Goal: Task Accomplishment & Management: Use online tool/utility

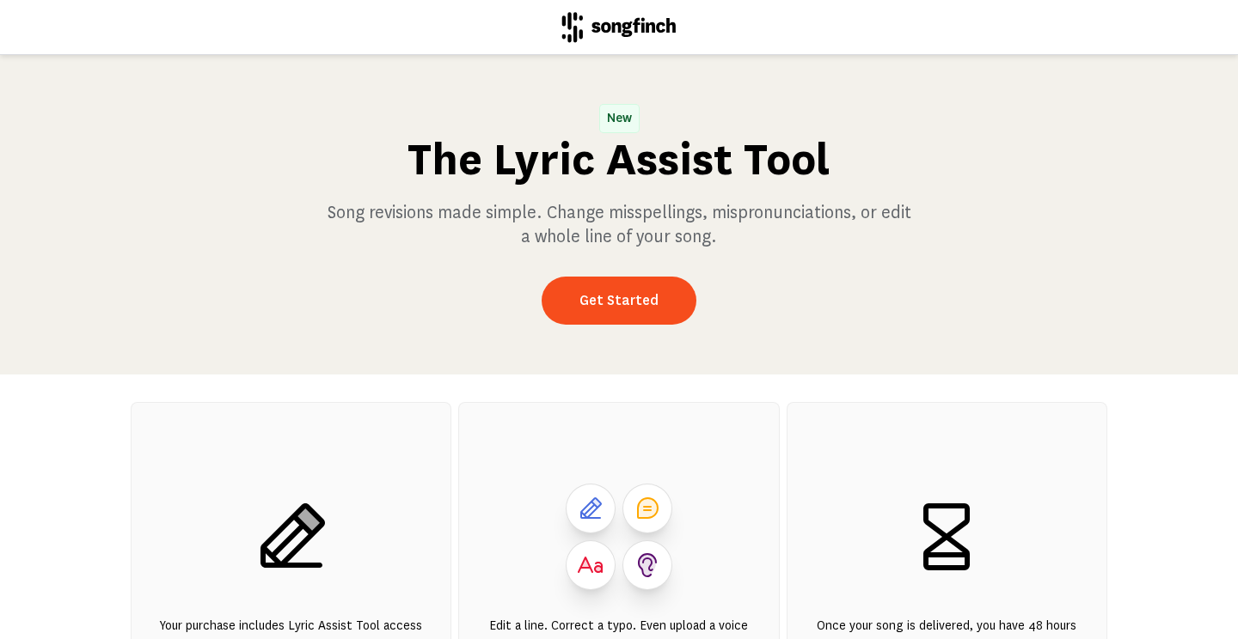
scroll to position [286, 0]
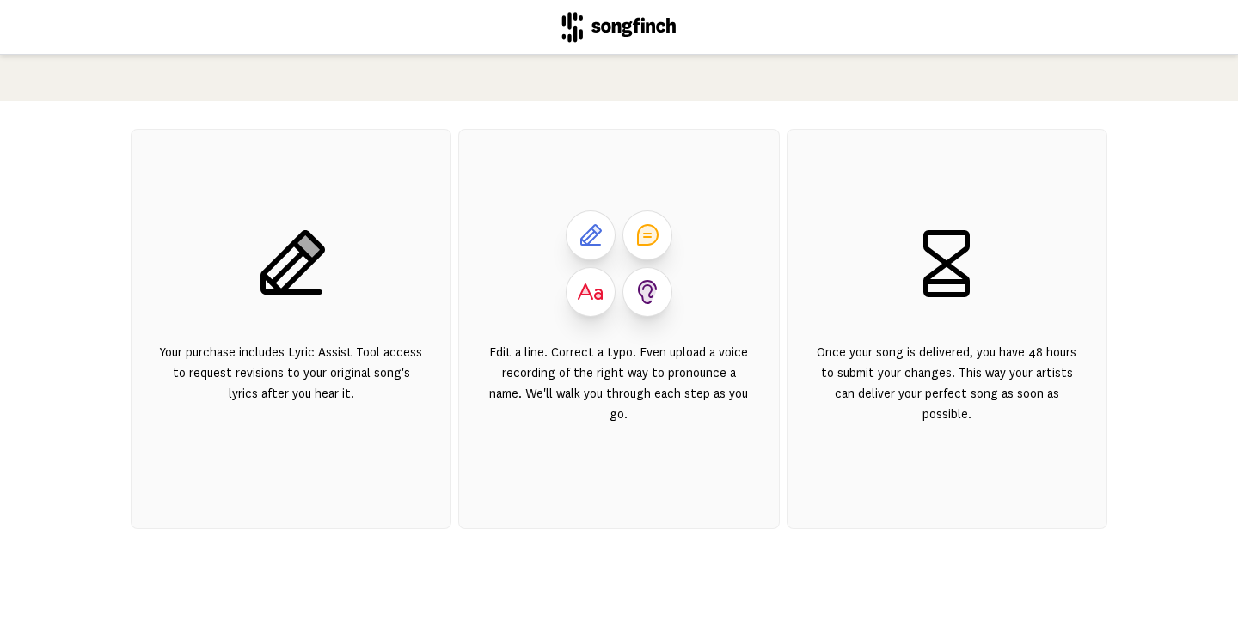
click at [289, 350] on div "Your purchase includes Lyric Assist Tool access to request revisions to your or…" at bounding box center [291, 394] width 264 height 103
click at [285, 359] on div "Your purchase includes Lyric Assist Tool access to request revisions to your or…" at bounding box center [291, 394] width 264 height 103
click at [280, 367] on div "Your purchase includes Lyric Assist Tool access to request revisions to your or…" at bounding box center [291, 394] width 264 height 103
click at [285, 254] on icon at bounding box center [291, 264] width 83 height 83
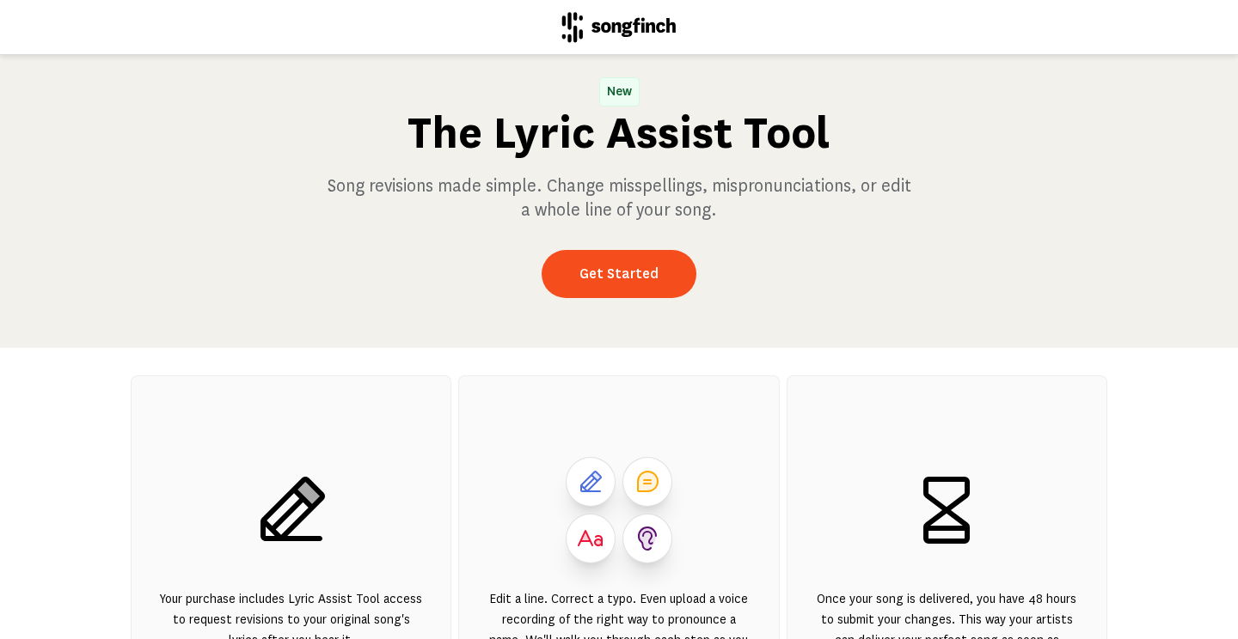
scroll to position [0, 0]
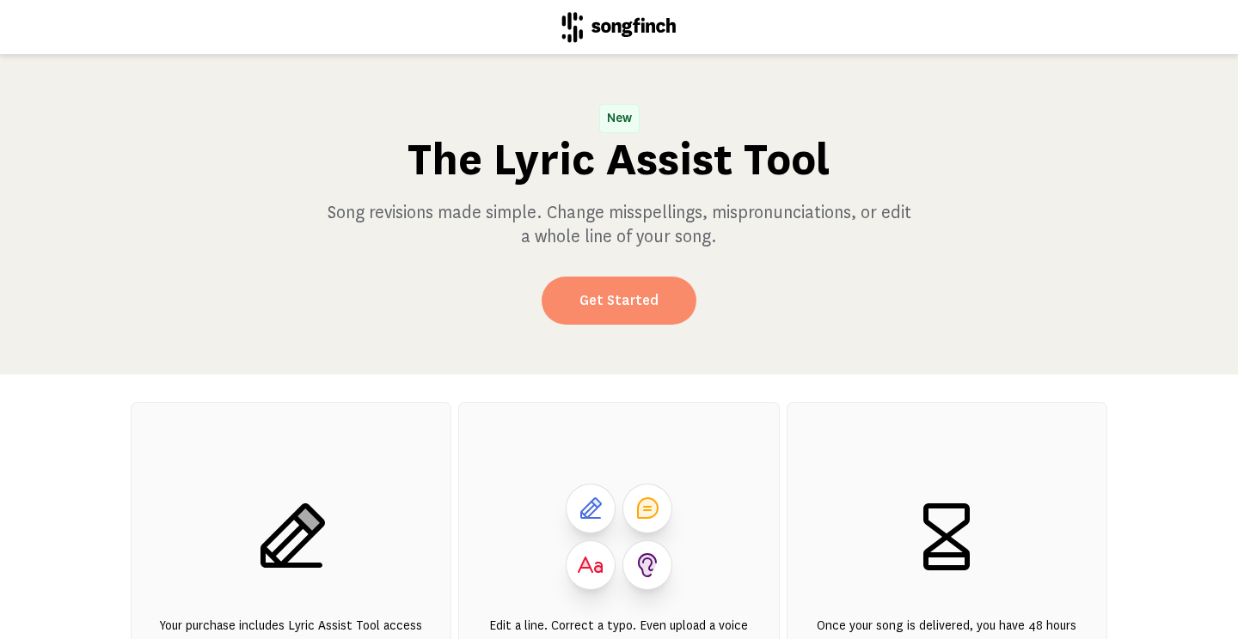
click at [603, 314] on link "Get Started" at bounding box center [619, 301] width 155 height 48
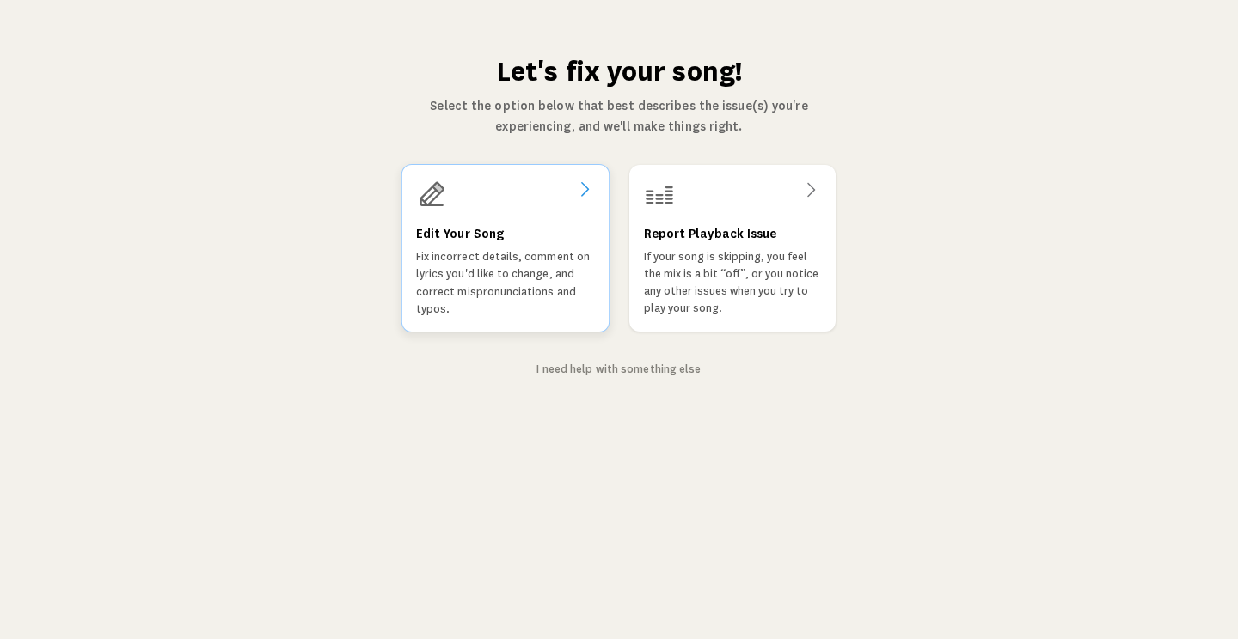
click at [490, 281] on p "Fix incorrect details, comment on lyrics you'd like to change, and correct misp…" at bounding box center [505, 283] width 179 height 70
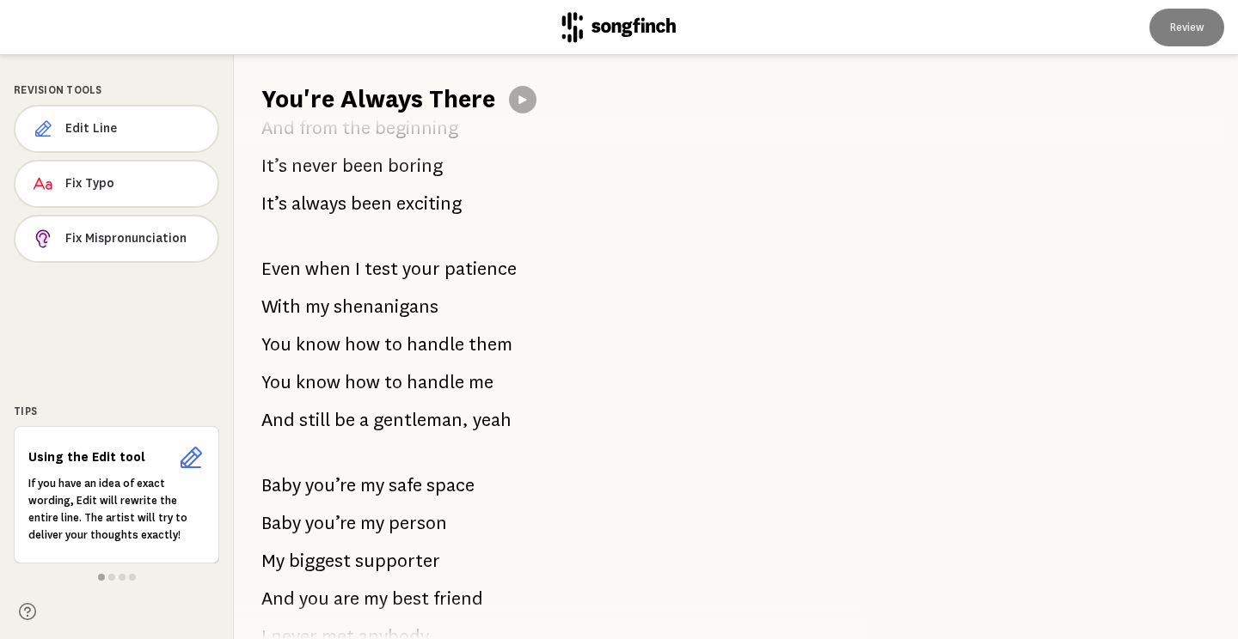
scroll to position [384, 0]
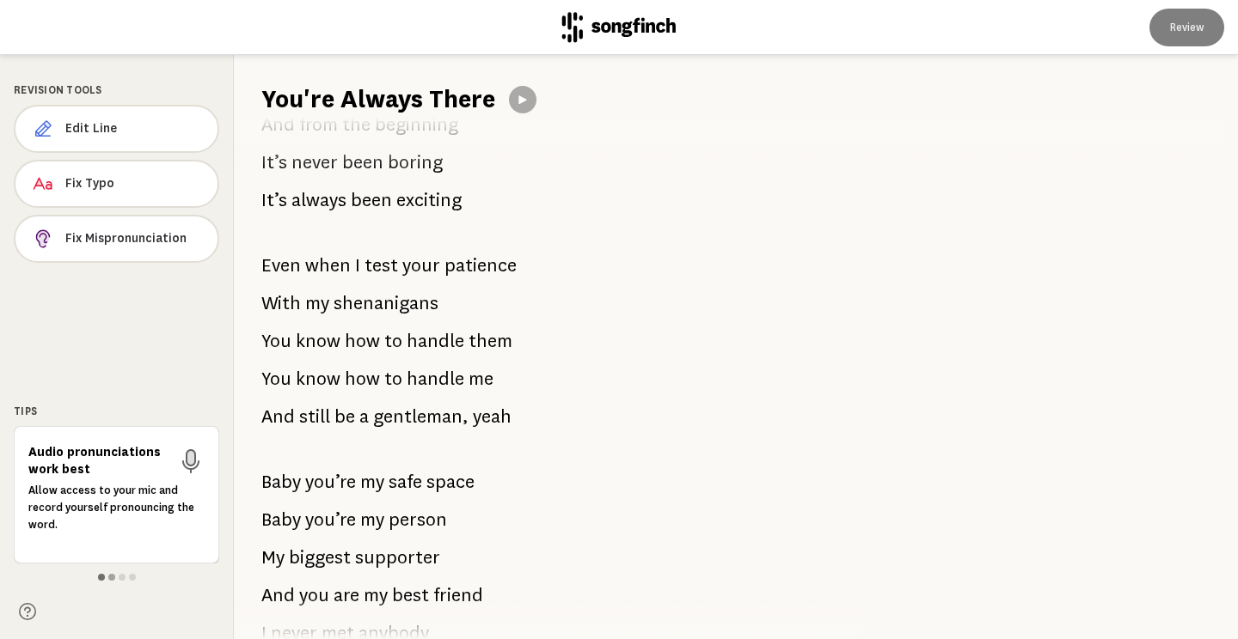
click at [101, 580] on span at bounding box center [101, 577] width 7 height 7
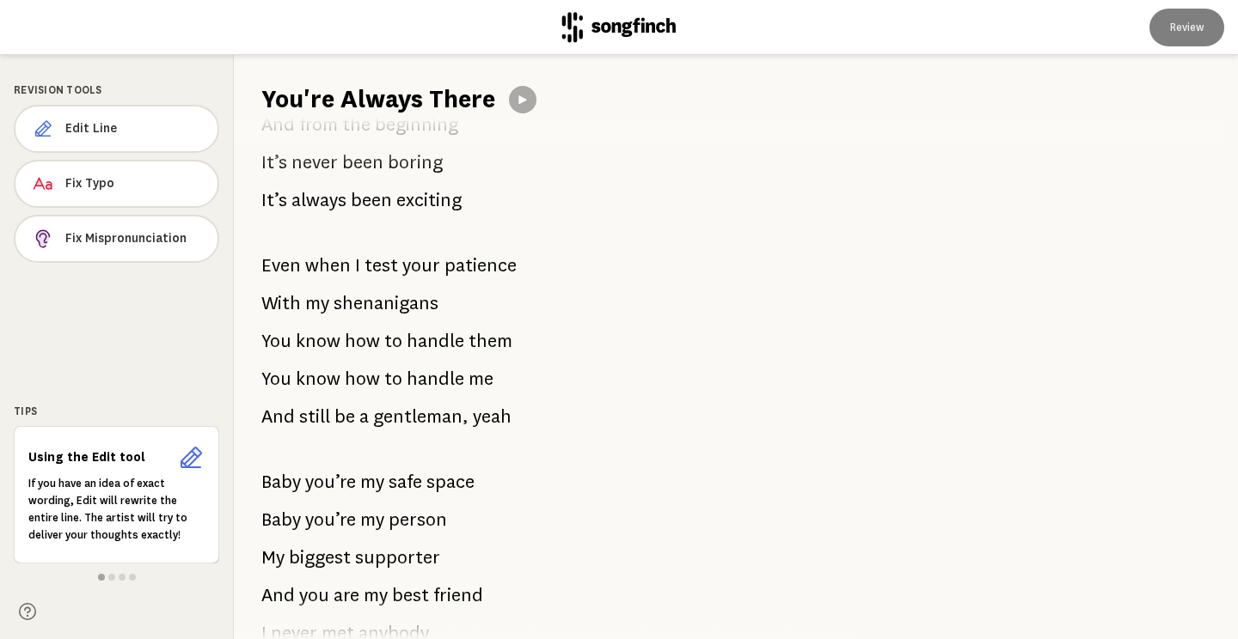
click at [110, 581] on div at bounding box center [116, 578] width 205 height 14
click at [110, 580] on span at bounding box center [111, 577] width 7 height 7
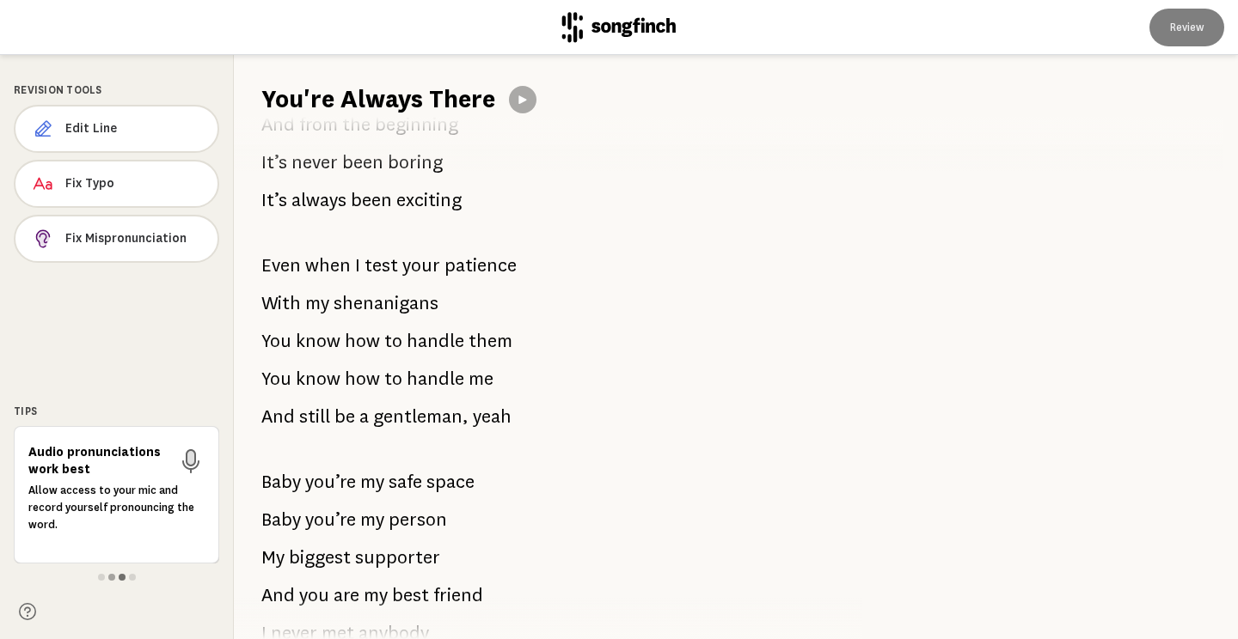
click at [122, 580] on span at bounding box center [122, 577] width 7 height 7
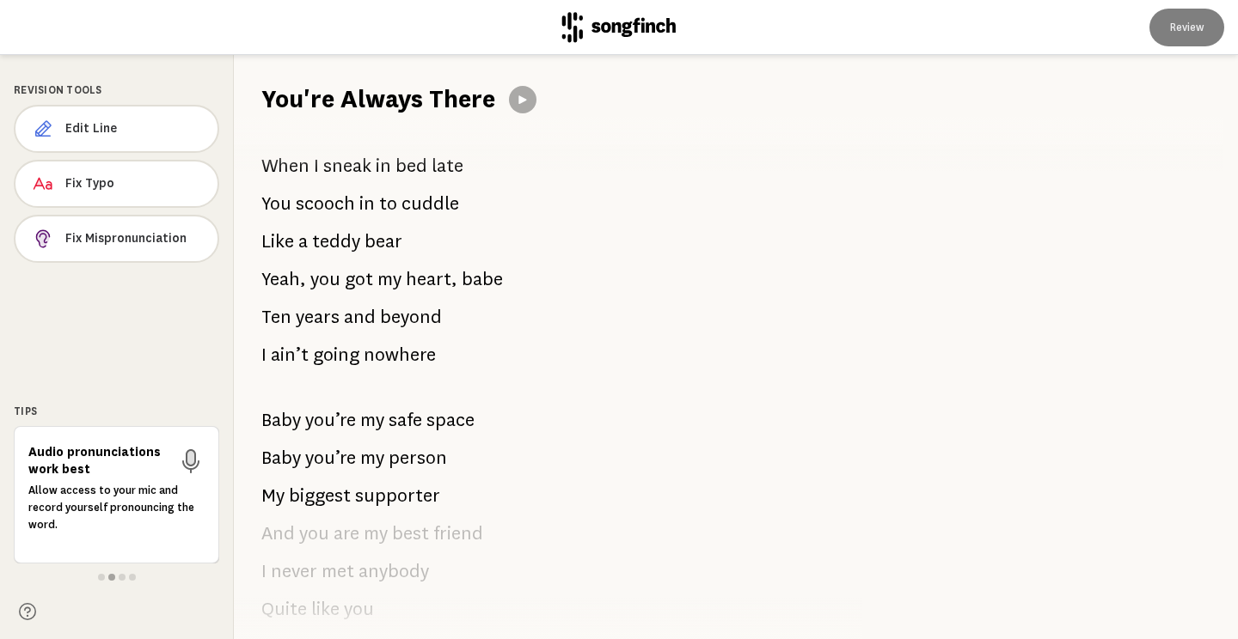
scroll to position [1942, 0]
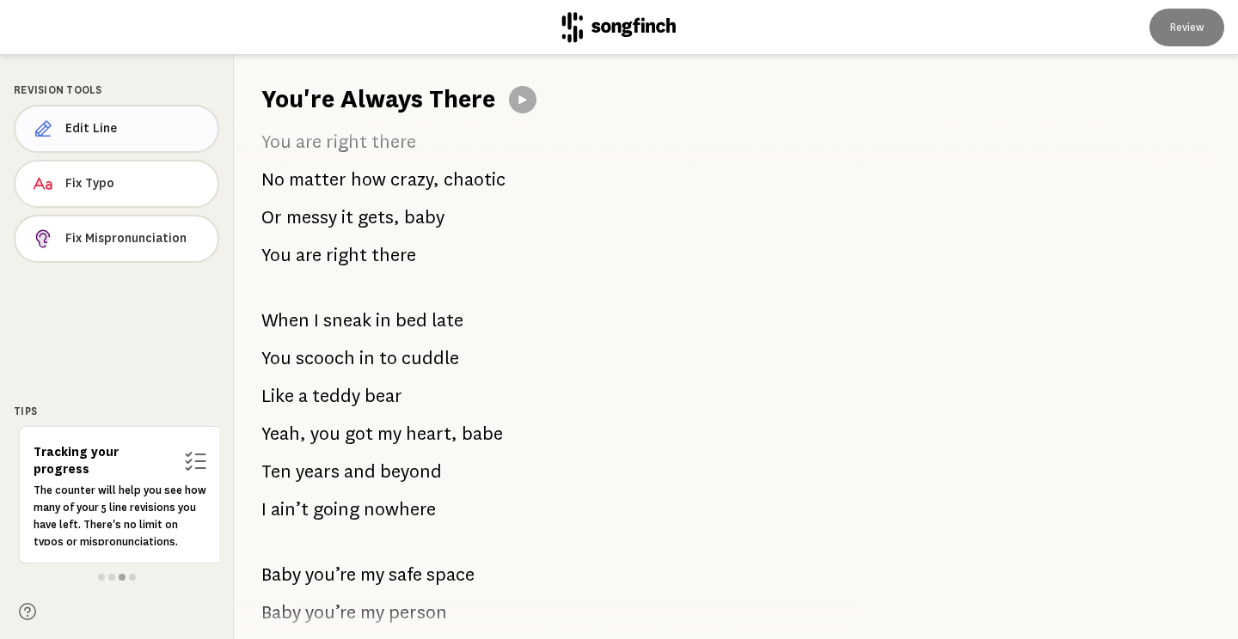
click at [187, 130] on span "Edit Line" at bounding box center [134, 128] width 138 height 17
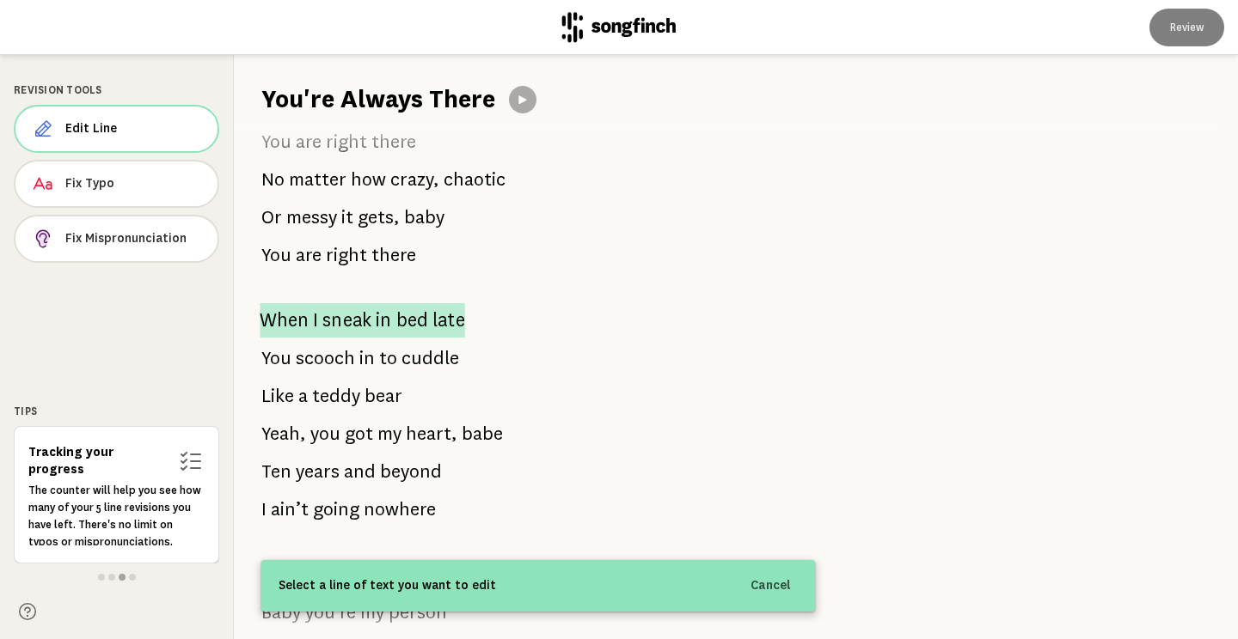
click at [430, 320] on p "When I sneak in bed late" at bounding box center [362, 320] width 205 height 35
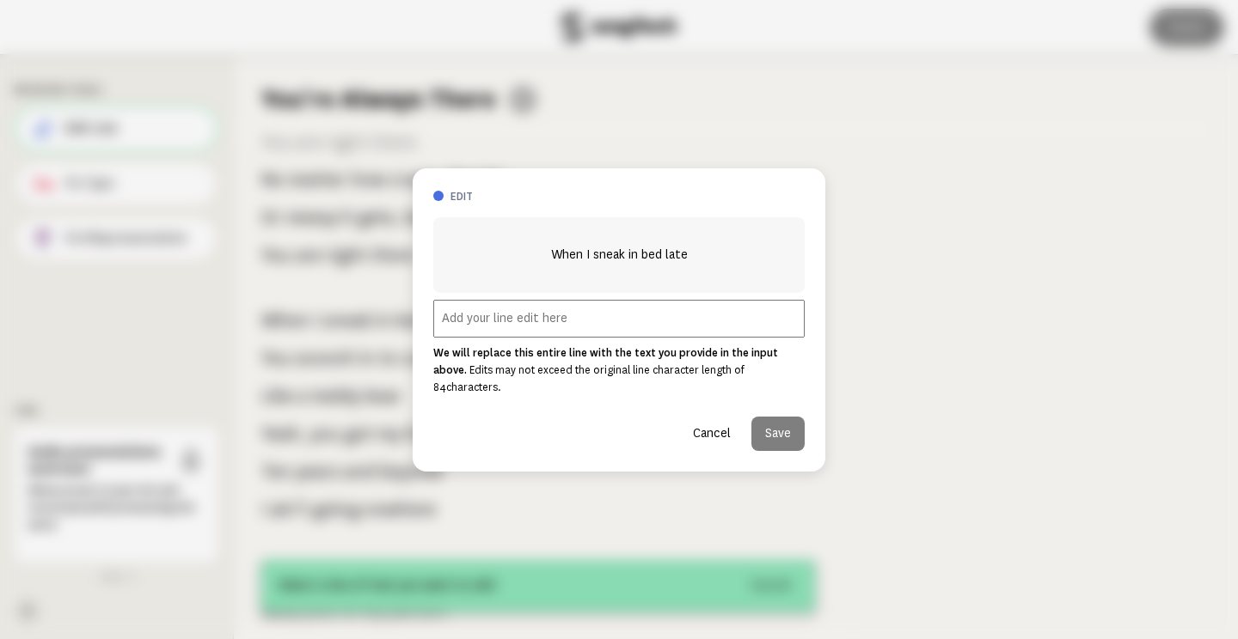
click at [713, 428] on button "Cancel" at bounding box center [711, 434] width 65 height 34
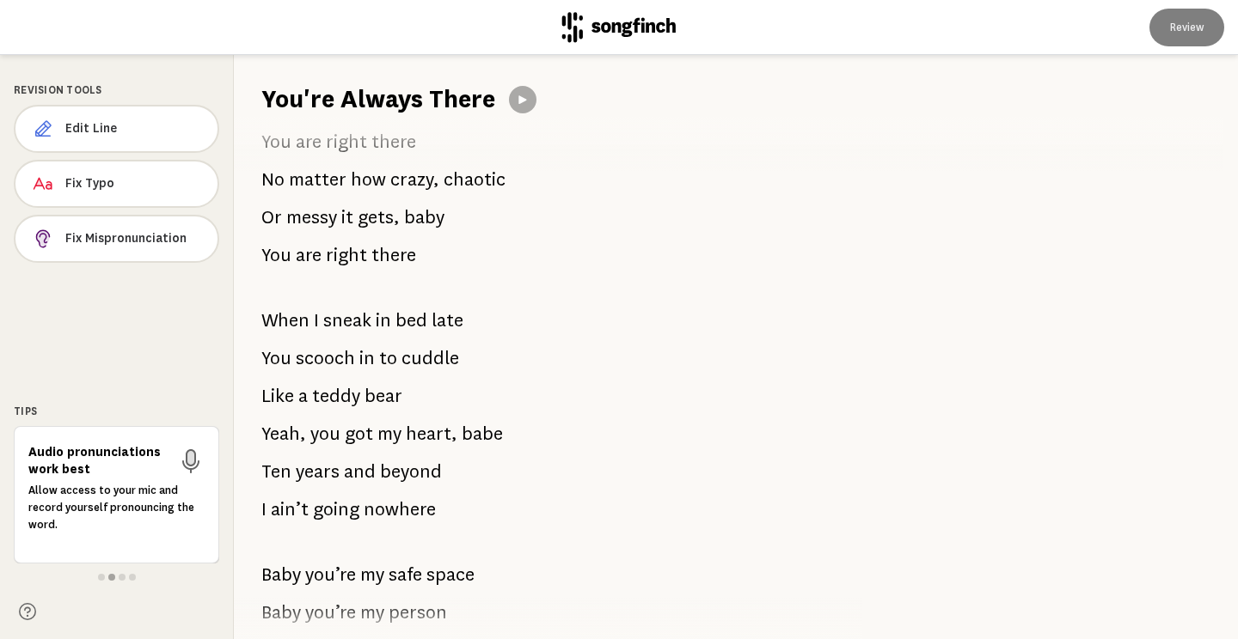
scroll to position [1973, 0]
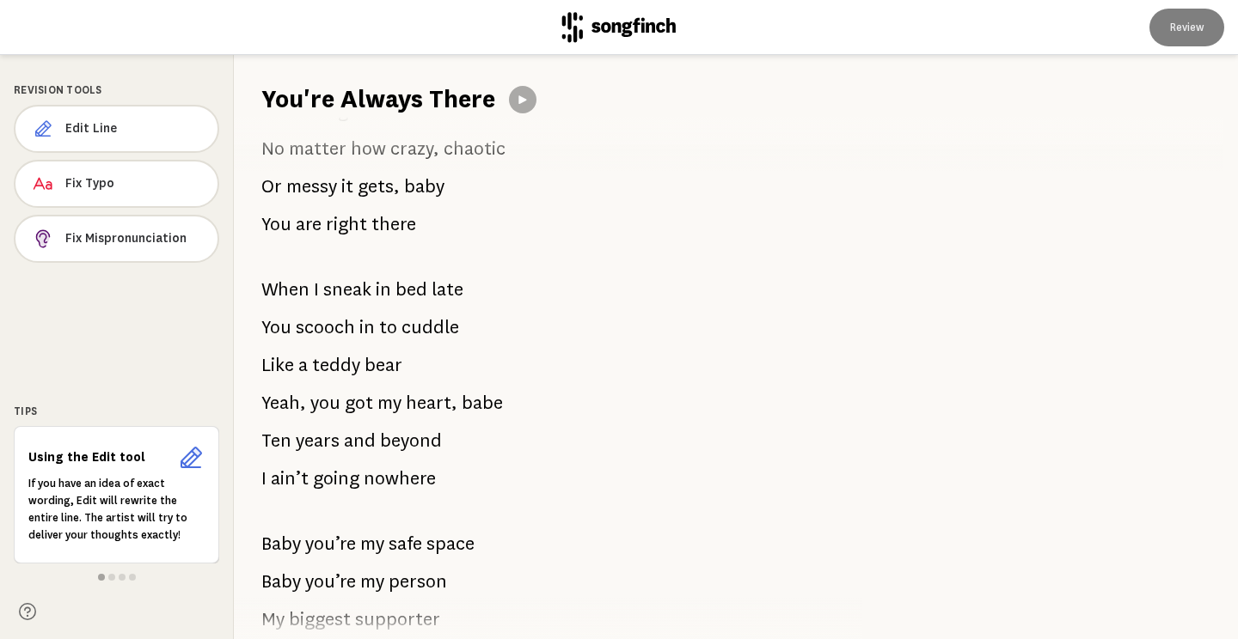
drag, startPoint x: 260, startPoint y: 290, endPoint x: 431, endPoint y: 309, distance: 172.2
click at [431, 309] on div "We met playing beer pong When I saw you I thought That you looked like [PERSON_…" at bounding box center [538, 378] width 609 height 523
drag, startPoint x: 438, startPoint y: 442, endPoint x: 262, endPoint y: 306, distance: 222.5
click at [262, 306] on div "We met playing beer pong When I saw you I thought That you looked like [PERSON_…" at bounding box center [538, 378] width 609 height 523
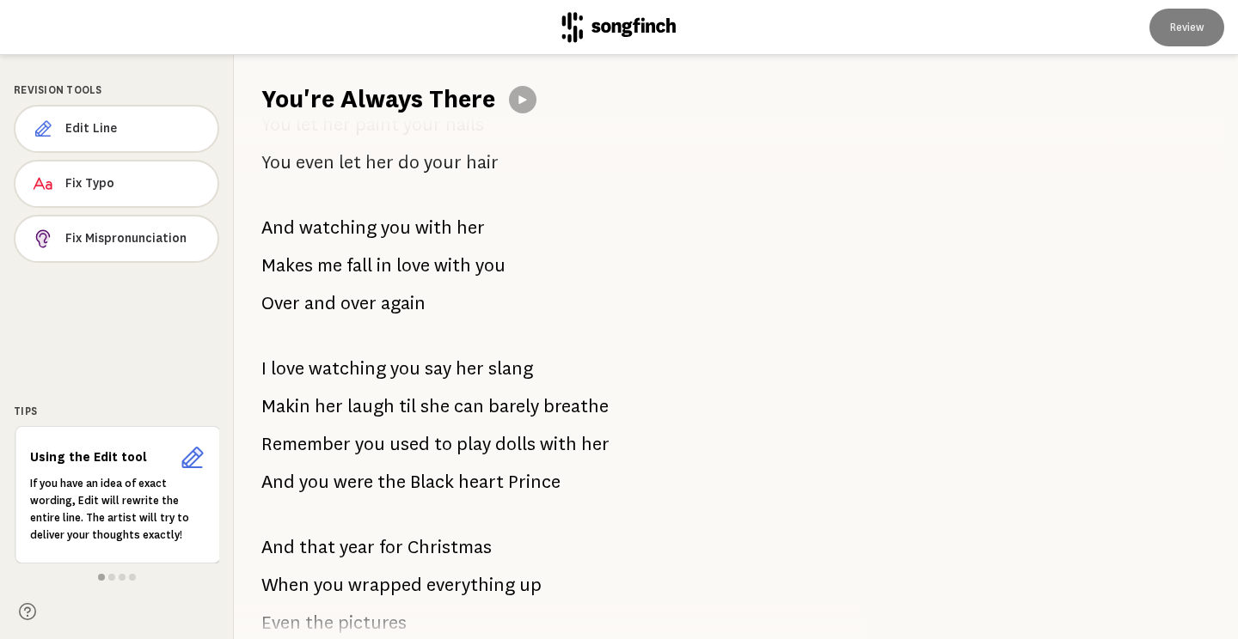
scroll to position [3229, 0]
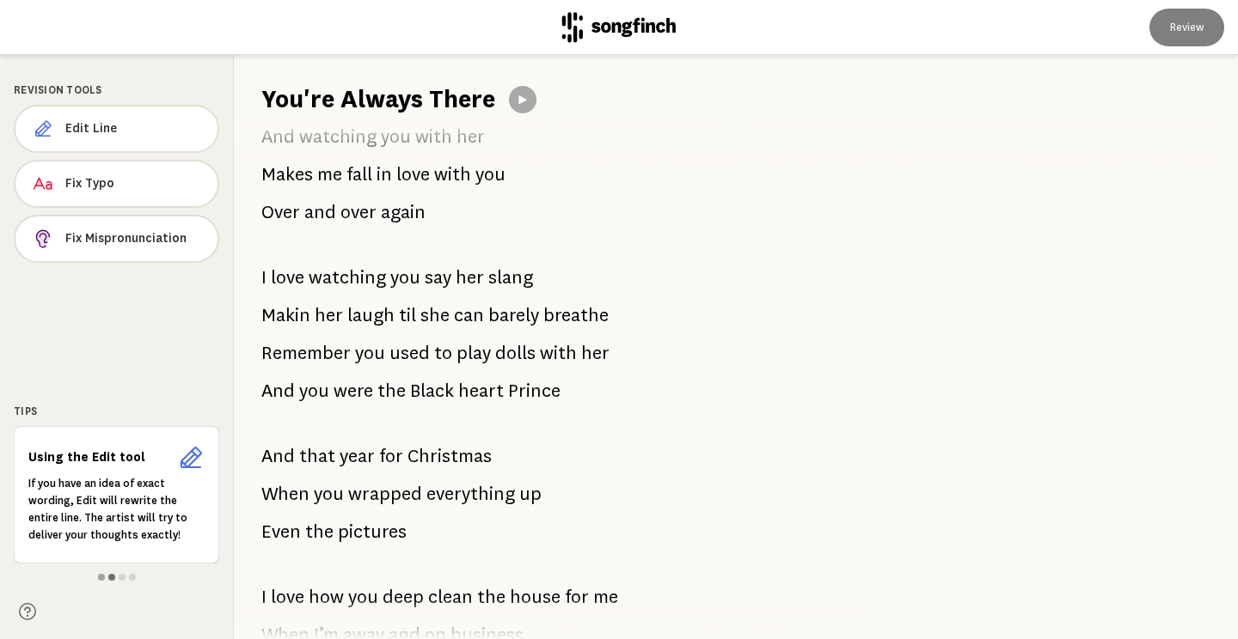
click at [110, 578] on span at bounding box center [111, 577] width 7 height 7
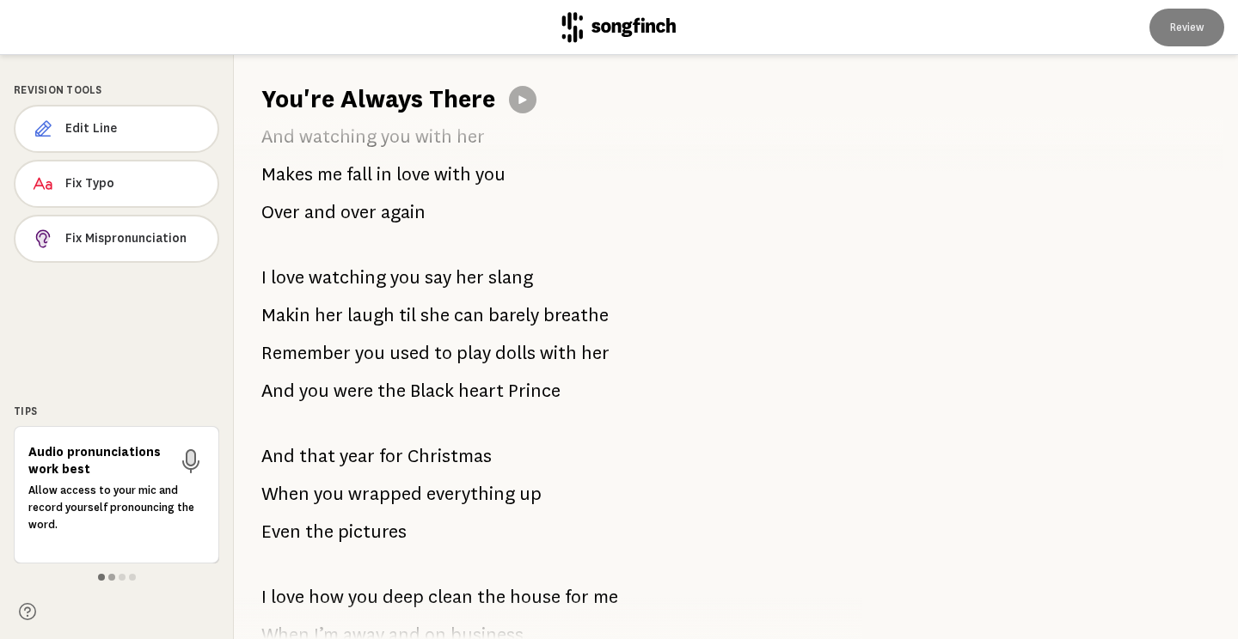
click at [101, 577] on span at bounding box center [101, 577] width 7 height 7
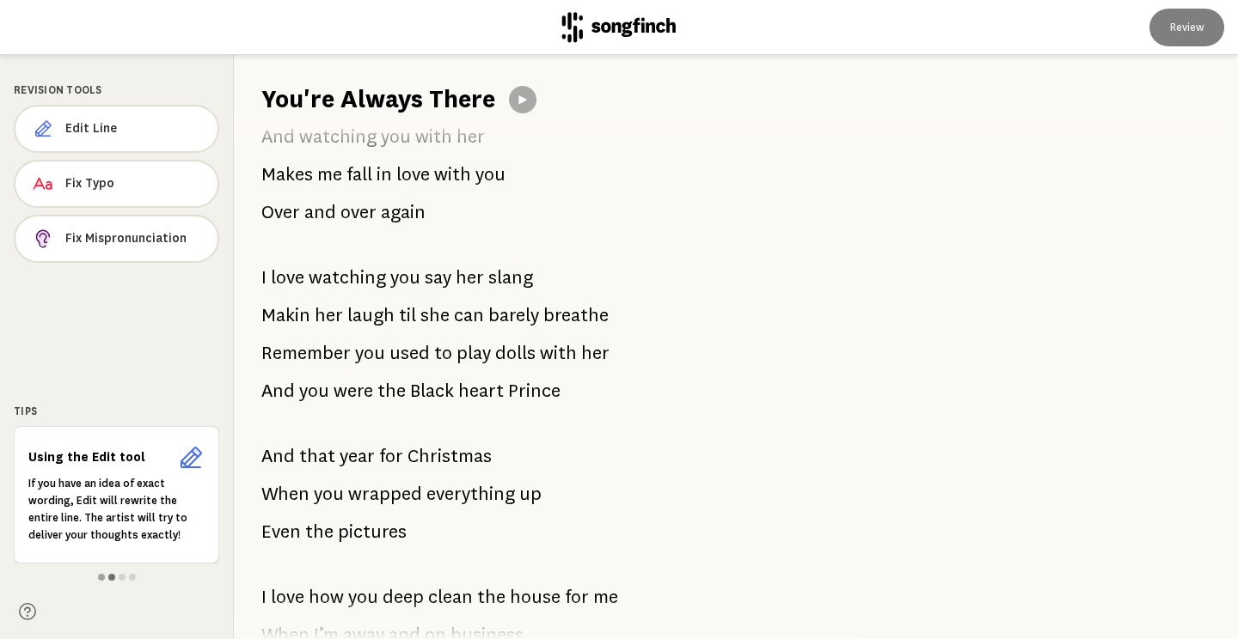
click at [110, 577] on span at bounding box center [111, 577] width 7 height 7
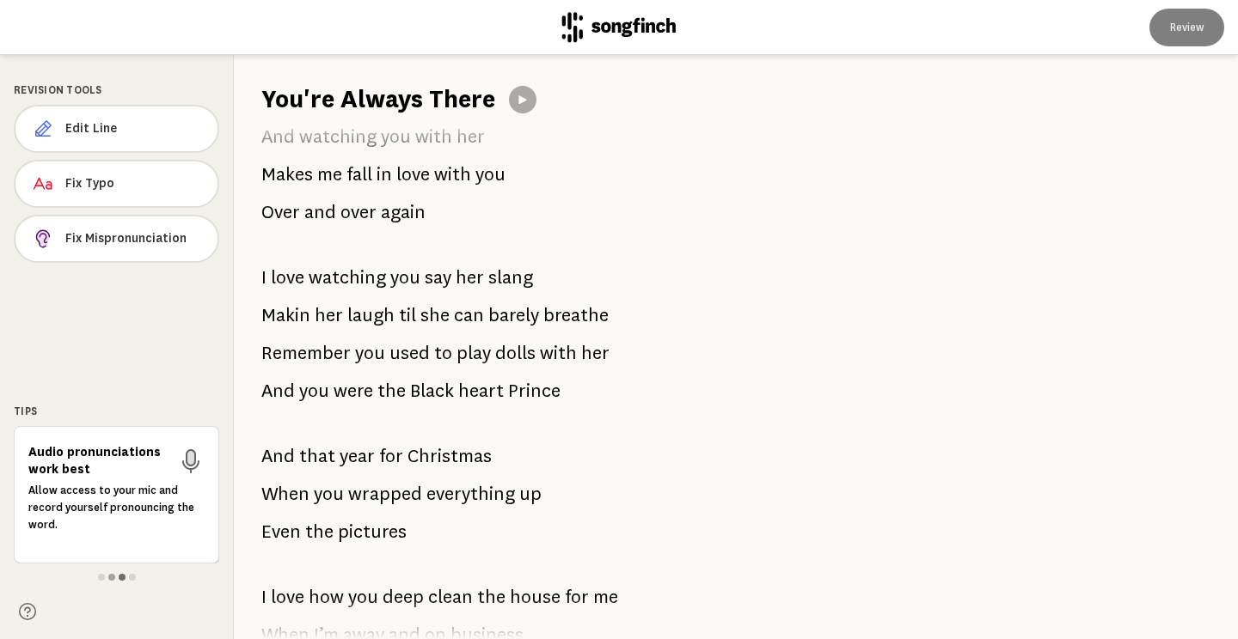
click at [122, 579] on span at bounding box center [122, 577] width 7 height 7
click at [131, 579] on span at bounding box center [132, 577] width 7 height 7
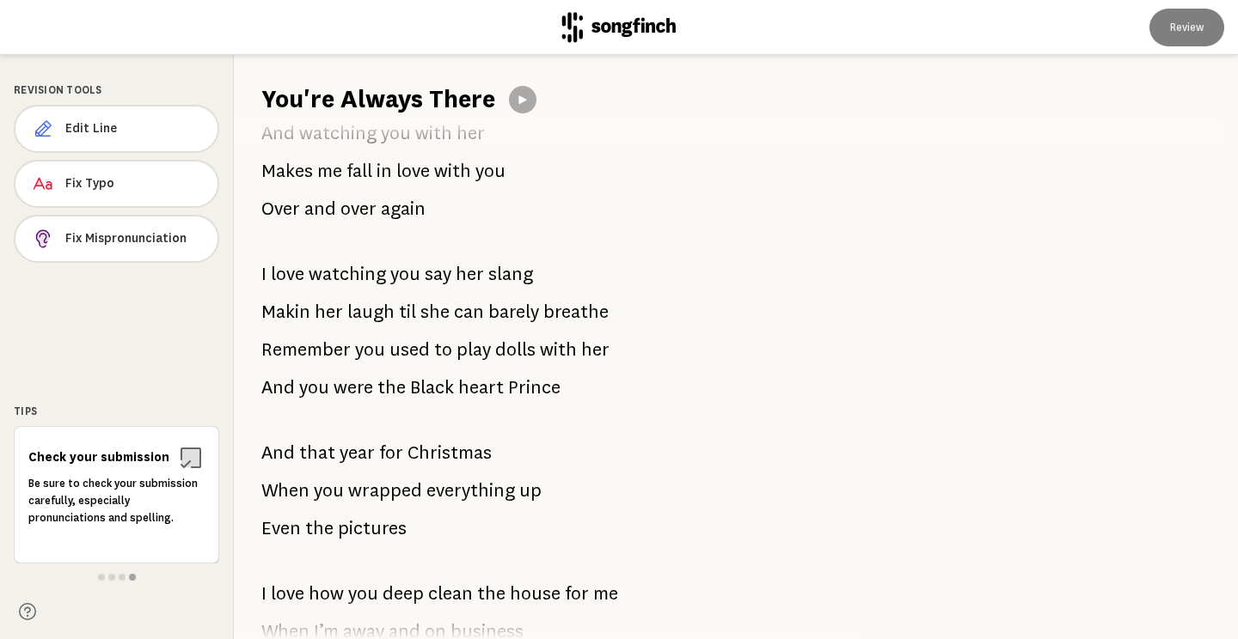
scroll to position [3236, 0]
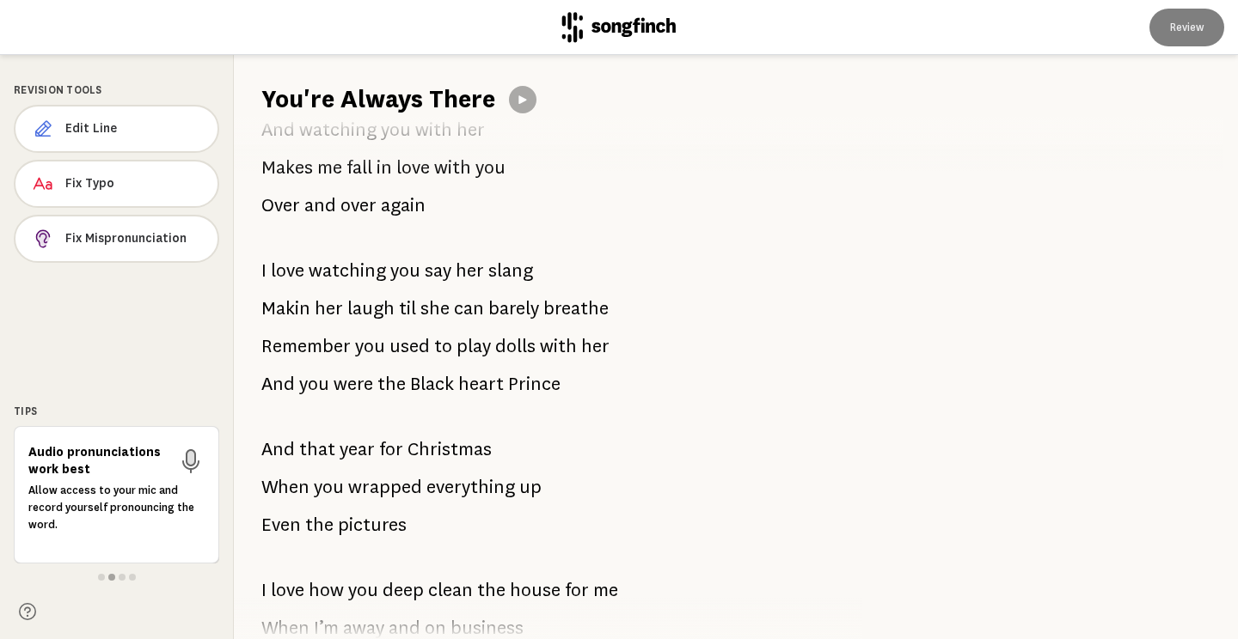
click at [122, 577] on span at bounding box center [122, 577] width 7 height 7
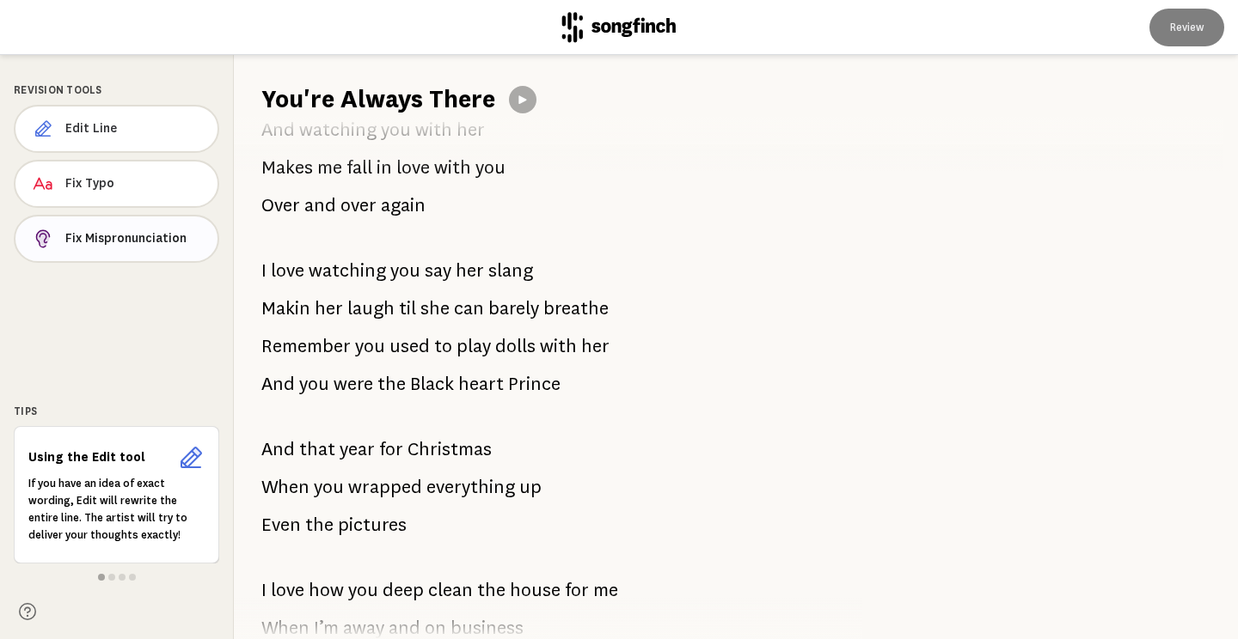
click at [121, 226] on button "Fix Mispronunciation" at bounding box center [116, 239] width 205 height 48
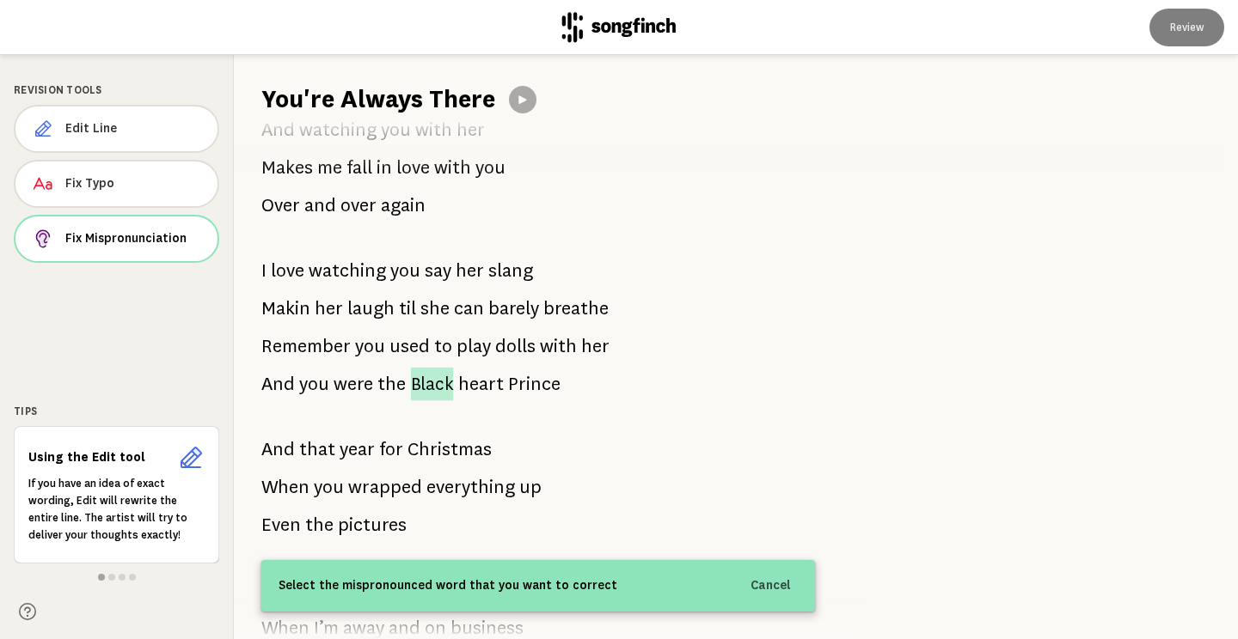
click at [421, 389] on span "Black" at bounding box center [432, 385] width 43 height 34
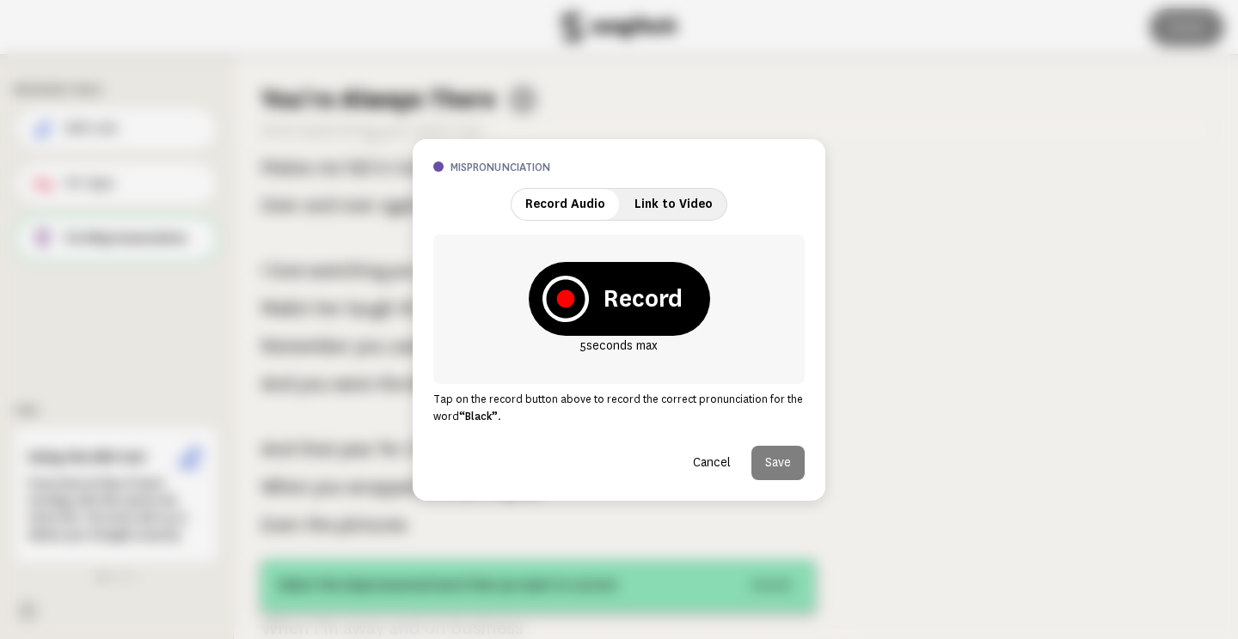
click at [721, 462] on button "Cancel" at bounding box center [711, 463] width 65 height 34
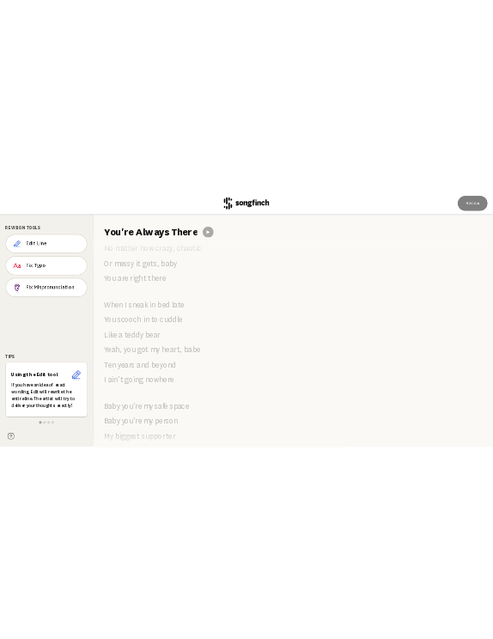
scroll to position [1949, 0]
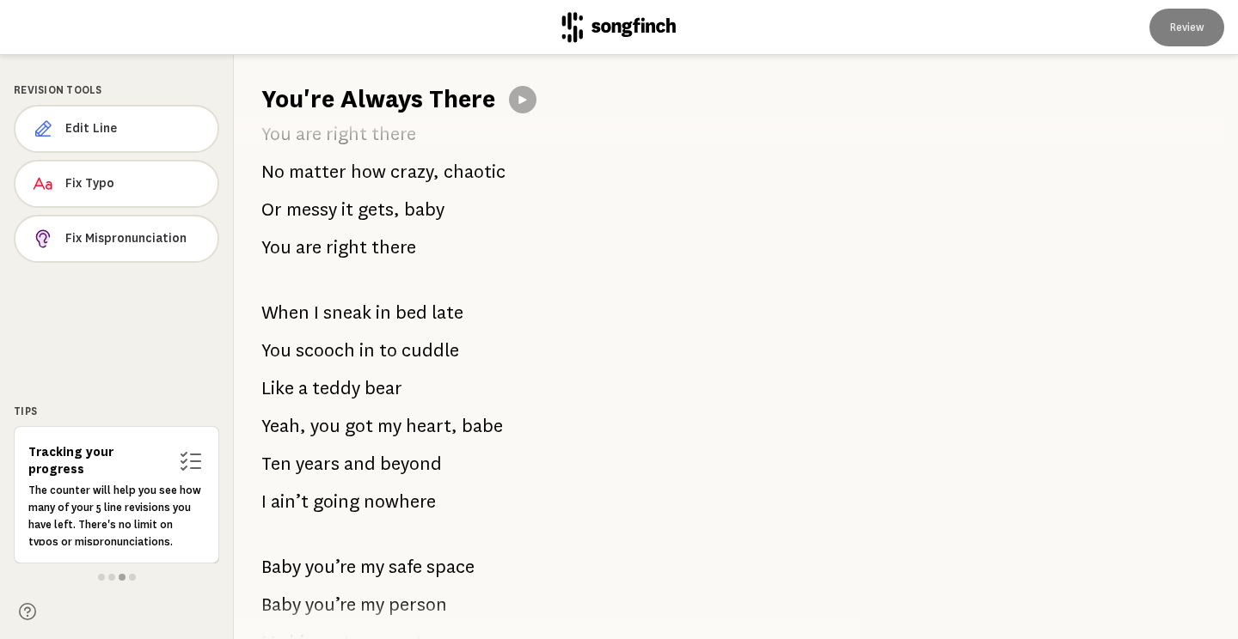
drag, startPoint x: 263, startPoint y: 312, endPoint x: 447, endPoint y: 444, distance: 226.6
click at [447, 444] on div "We met playing beer pong When I saw you I thought That you looked like [PERSON_…" at bounding box center [538, 378] width 609 height 523
click at [428, 465] on span "beyond" at bounding box center [411, 464] width 62 height 34
click at [428, 464] on span "beyond" at bounding box center [411, 464] width 62 height 34
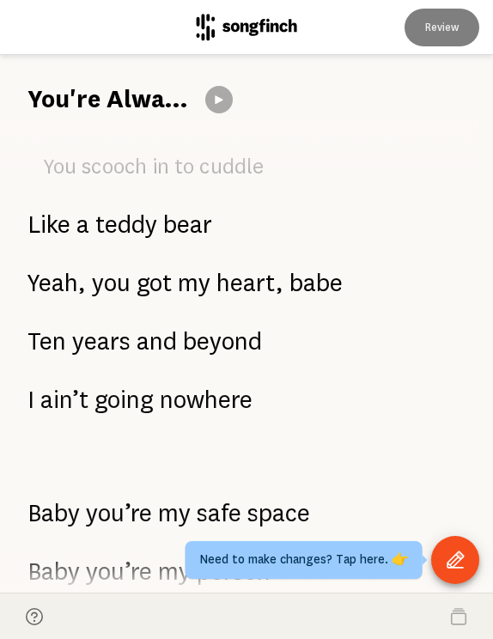
scroll to position [3272, 0]
